Goal: Task Accomplishment & Management: Manage account settings

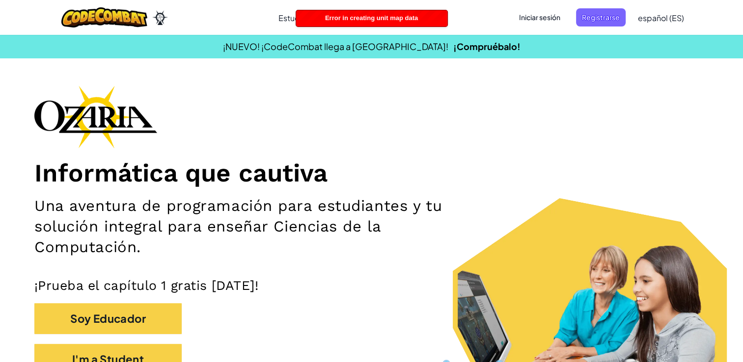
click at [550, 17] on span "Iniciar sesión" at bounding box center [539, 17] width 53 height 18
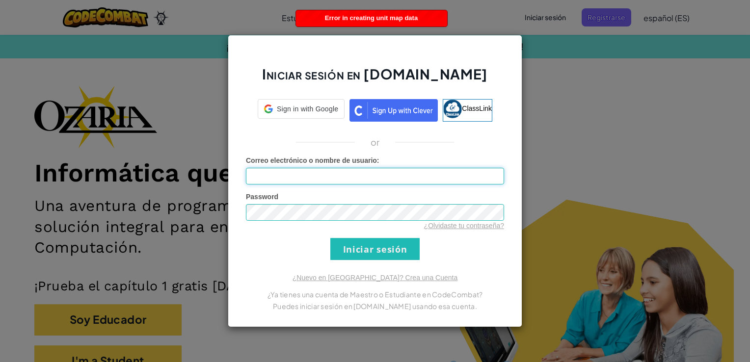
type input "[EMAIL_ADDRESS][DOMAIN_NAME]"
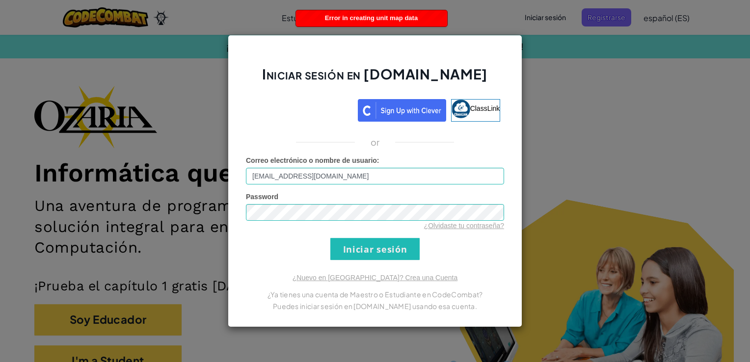
click at [635, 140] on div "Iniciar sesión en [DOMAIN_NAME] ClassLink or Error desconocido. Correo electrón…" at bounding box center [375, 181] width 750 height 362
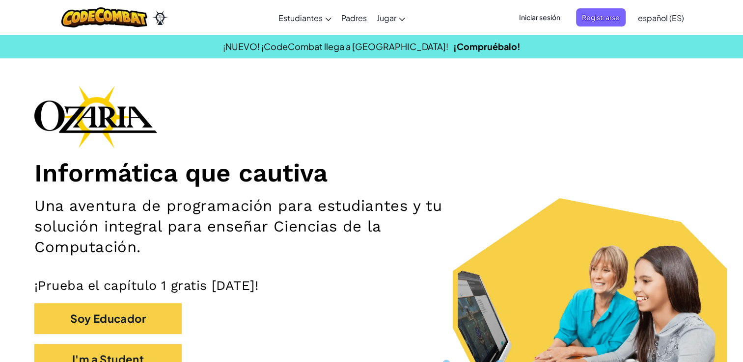
click at [534, 20] on span "Iniciar sesión" at bounding box center [539, 17] width 53 height 18
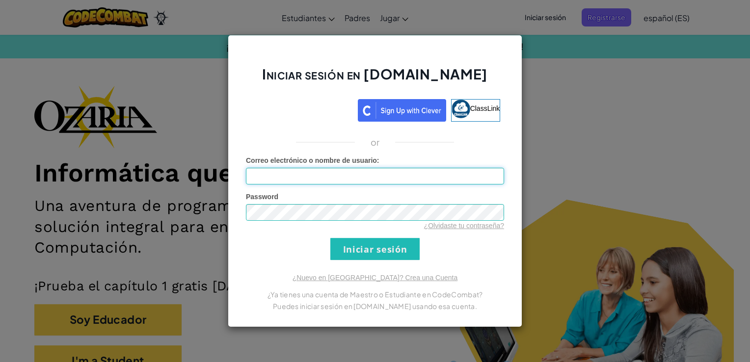
type input "[EMAIL_ADDRESS][DOMAIN_NAME]"
click at [374, 243] on input "Iniciar sesión" at bounding box center [374, 249] width 89 height 22
